Goal: Transaction & Acquisition: Purchase product/service

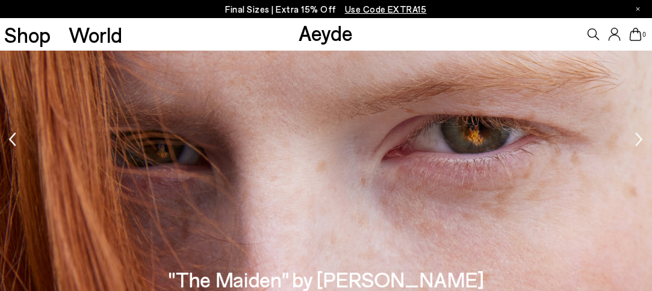
scroll to position [1084, 0]
click at [319, 36] on link "Aeyde" at bounding box center [326, 32] width 54 height 25
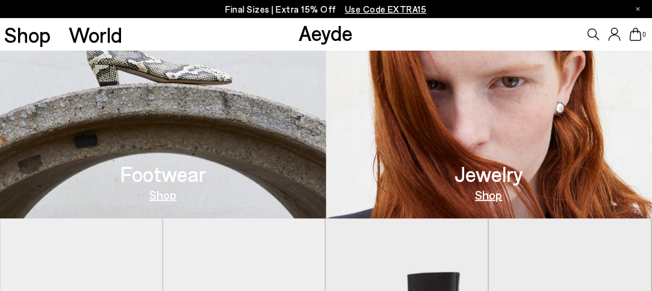
scroll to position [361, 0]
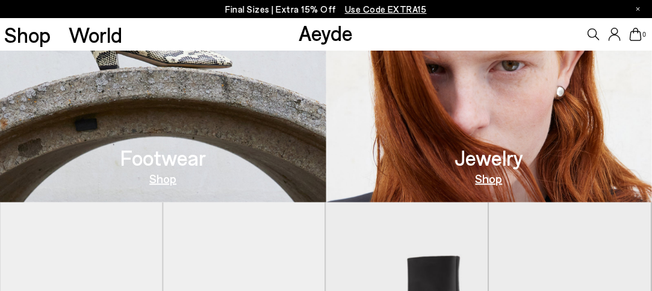
click at [165, 179] on link "Shop" at bounding box center [162, 178] width 27 height 12
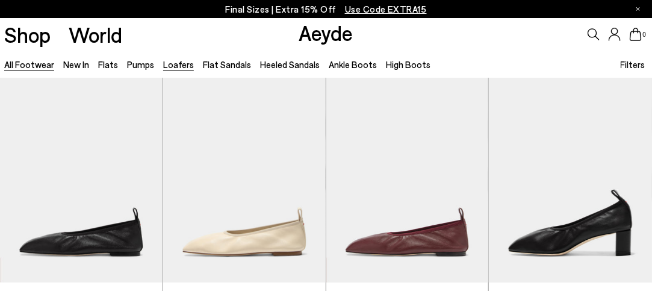
click at [169, 64] on link "Loafers" at bounding box center [178, 64] width 31 height 11
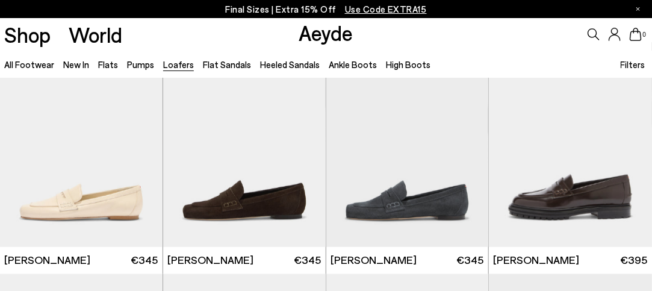
scroll to position [542, 0]
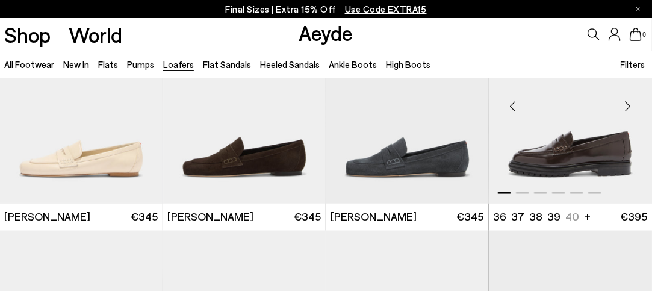
click at [555, 164] on img "1 / 6" at bounding box center [570, 101] width 163 height 204
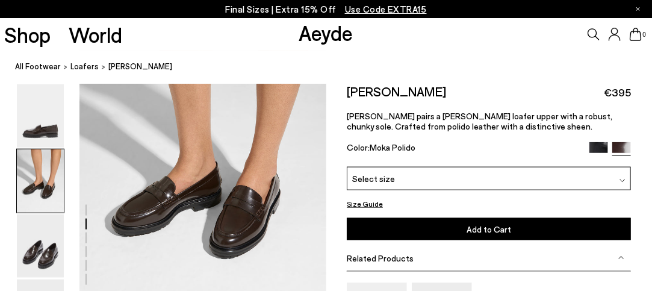
scroll to position [422, 0]
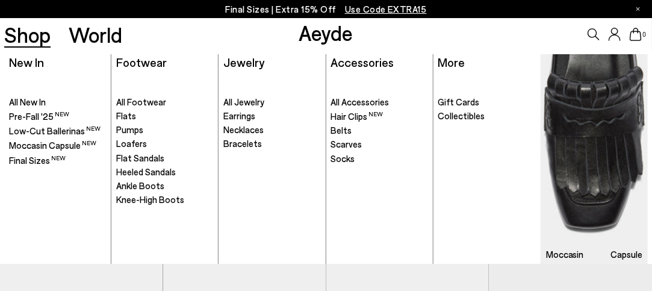
scroll to position [22, 0]
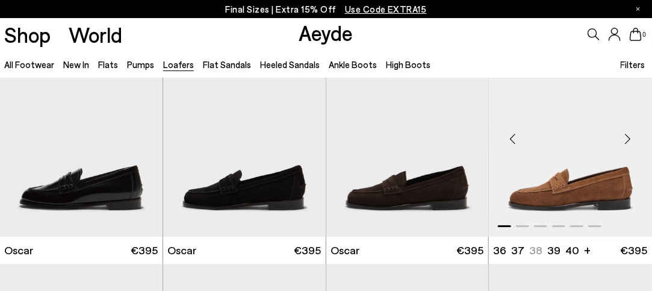
scroll to position [1445, 0]
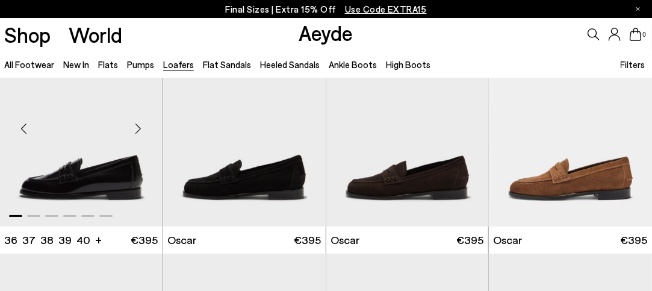
click at [65, 175] on img "1 / 6" at bounding box center [81, 124] width 163 height 204
click at [110, 181] on img "1 / 6" at bounding box center [81, 124] width 163 height 204
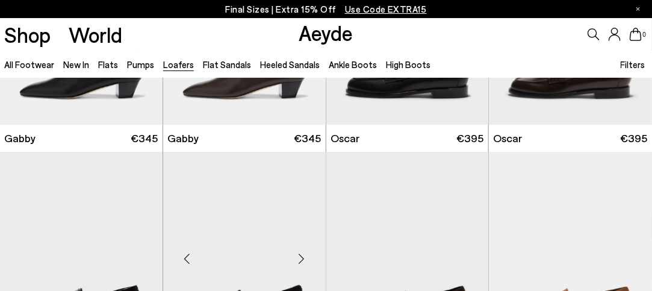
scroll to position [1204, 0]
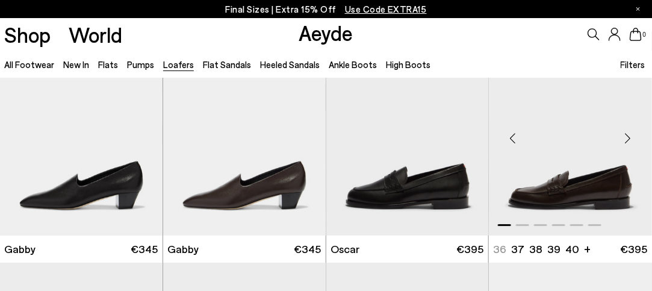
click at [602, 184] on img "1 / 6" at bounding box center [570, 133] width 163 height 204
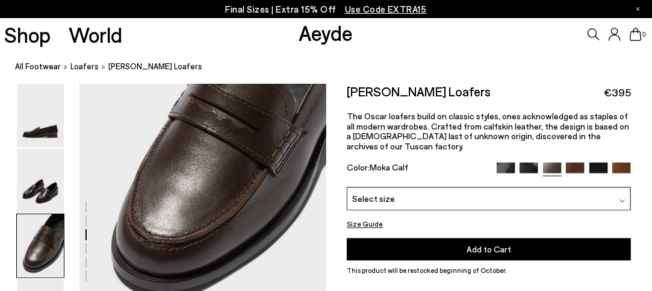
scroll to position [662, 0]
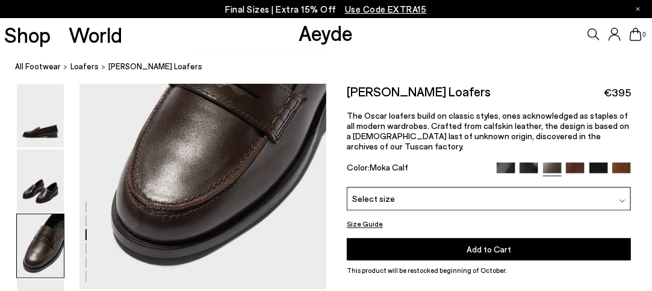
click at [577, 163] on img at bounding box center [575, 172] width 19 height 19
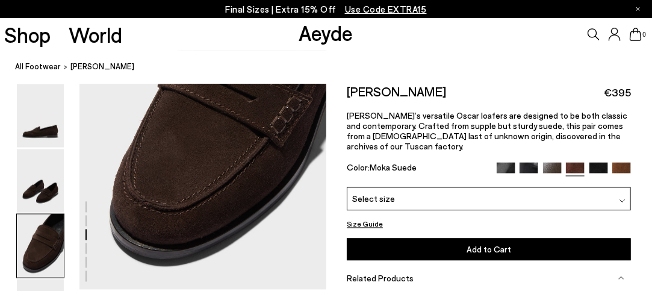
scroll to position [723, 0]
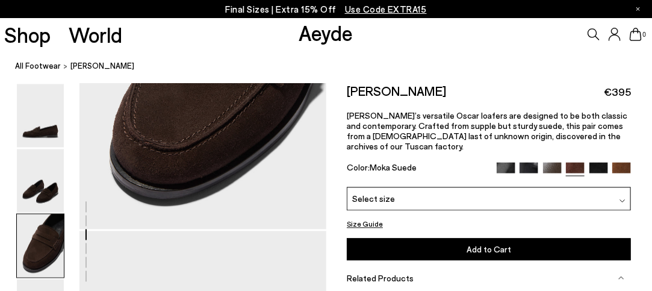
click at [462, 199] on div "Select size" at bounding box center [489, 198] width 284 height 23
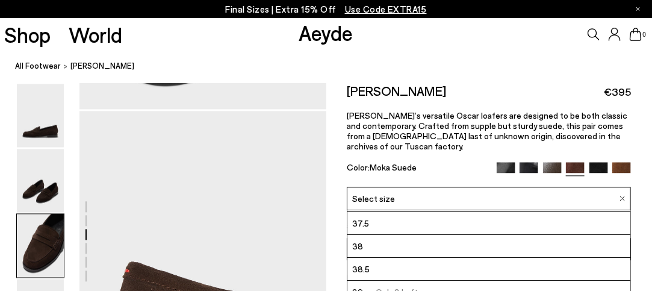
scroll to position [60, 0]
